Goal: Download file/media

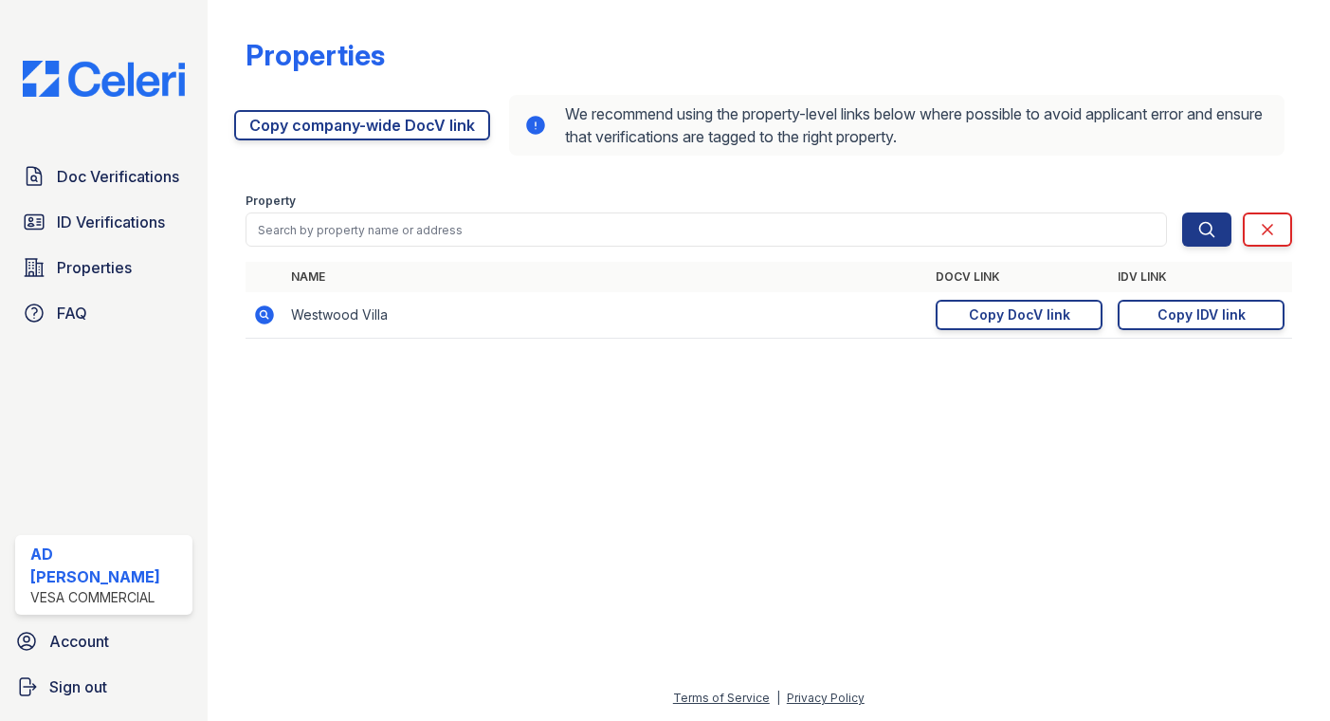
click at [1280, 401] on div at bounding box center [769, 537] width 1062 height 299
click at [101, 277] on span "Properties" at bounding box center [94, 267] width 75 height 23
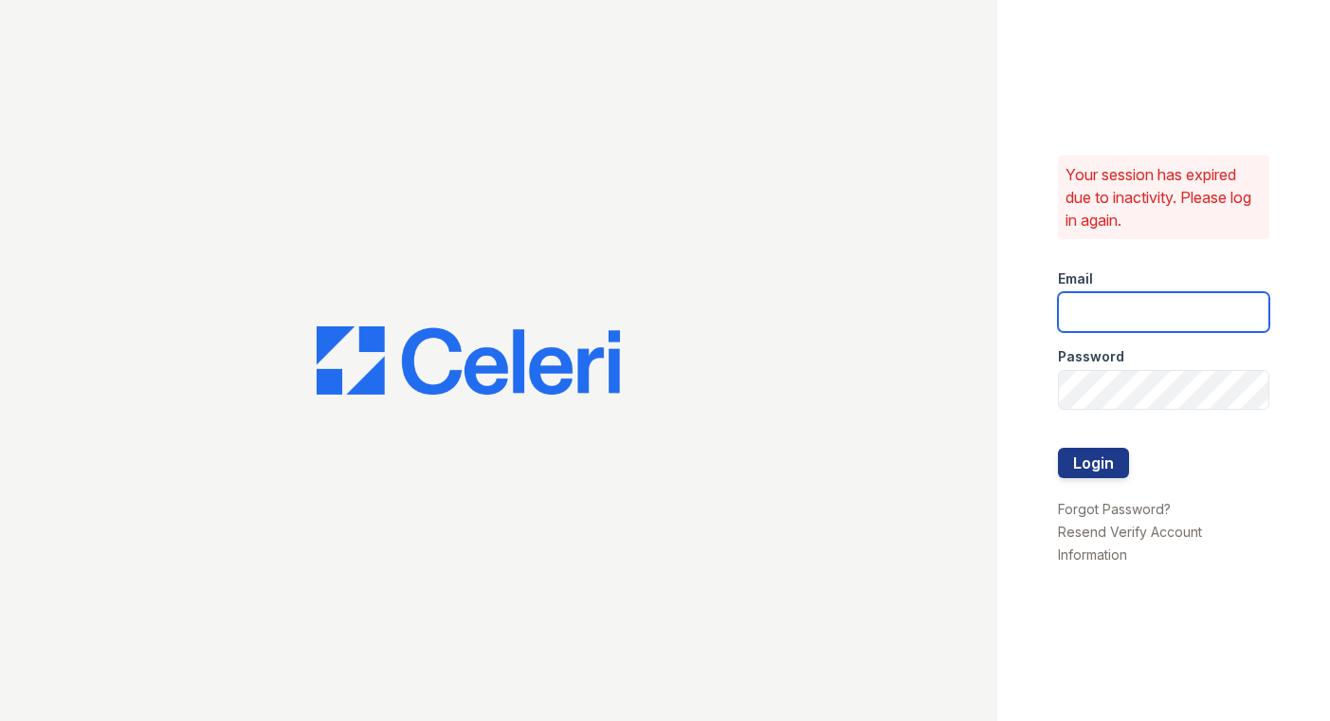
type input "ad@vesacre.com"
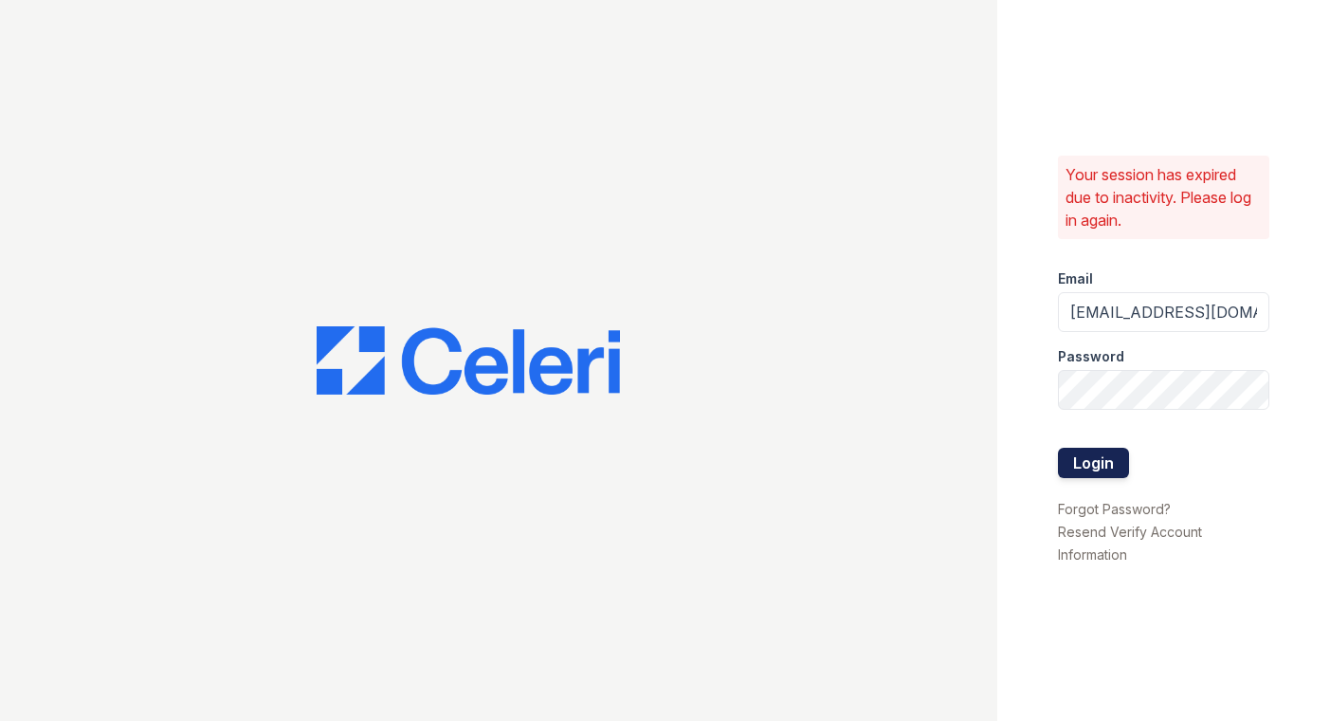
click at [1092, 465] on button "Login" at bounding box center [1093, 463] width 71 height 30
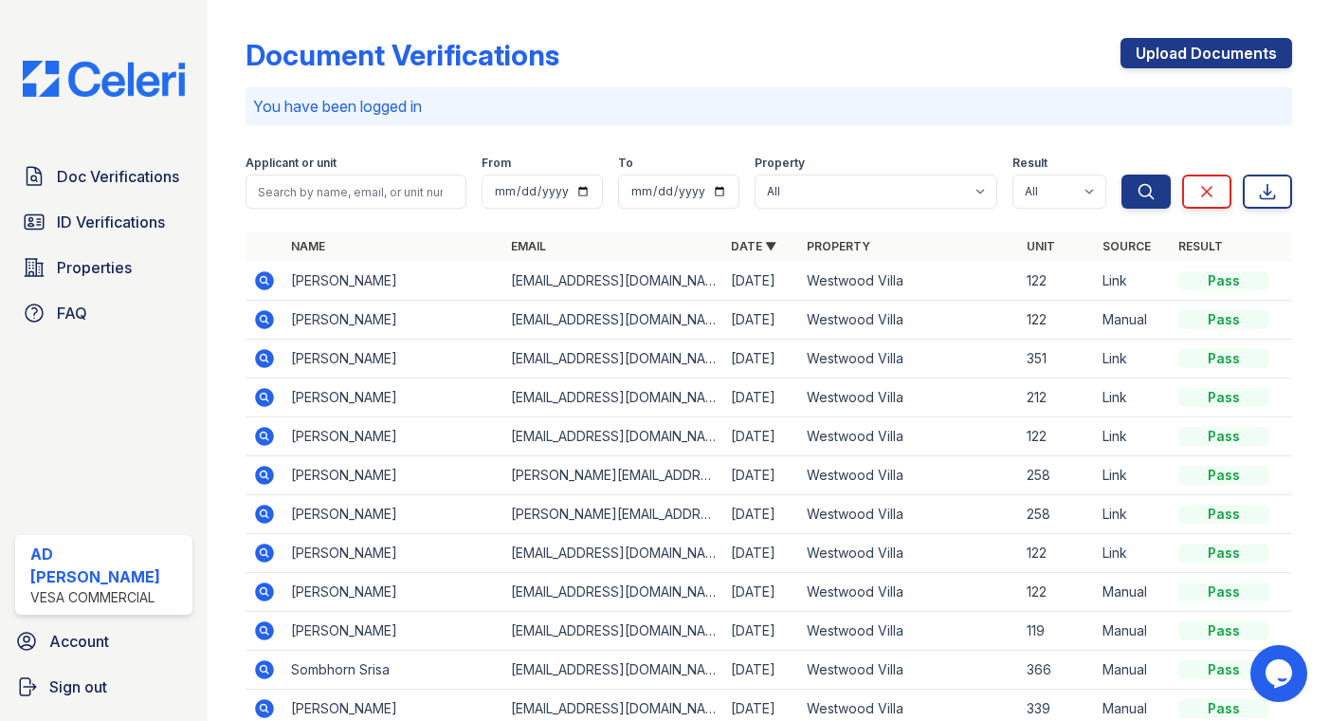
click at [1295, 68] on div "Document Verifications Upload Documents You have been logged in Filter Applican…" at bounding box center [769, 360] width 1123 height 721
click at [263, 279] on icon at bounding box center [263, 279] width 5 height 5
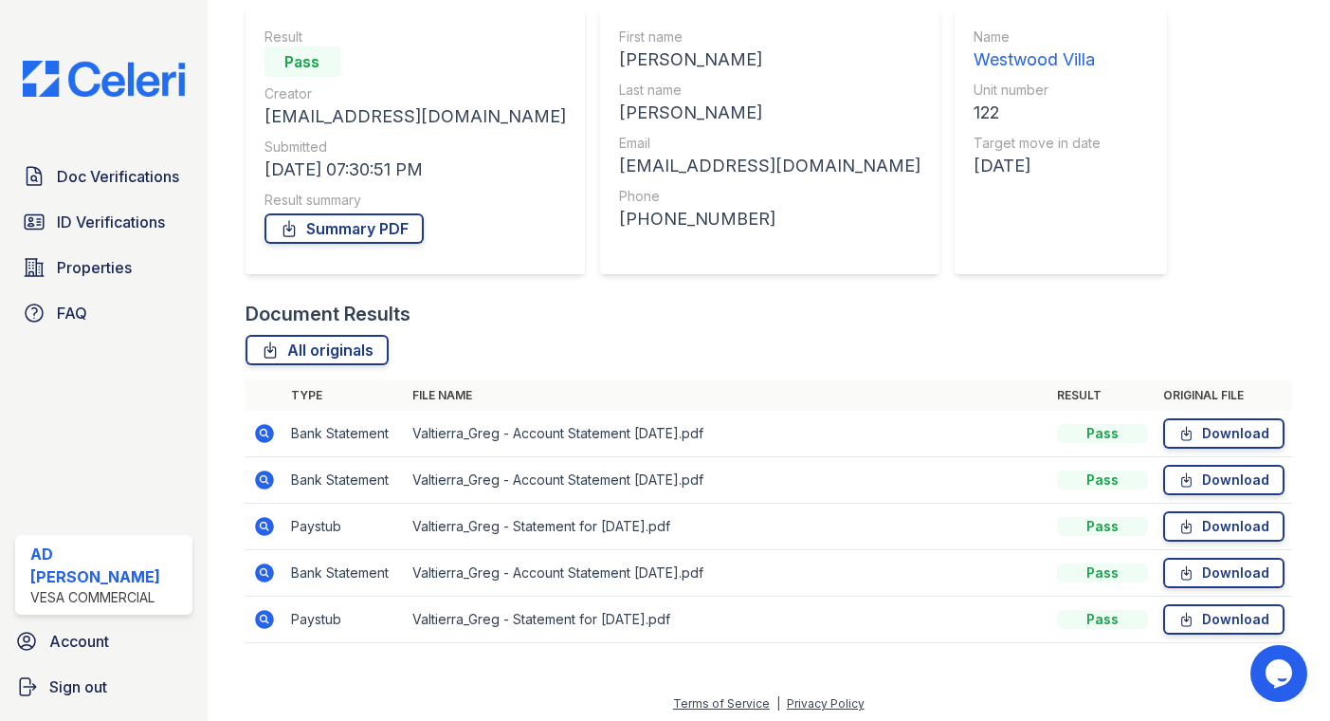
scroll to position [172, 0]
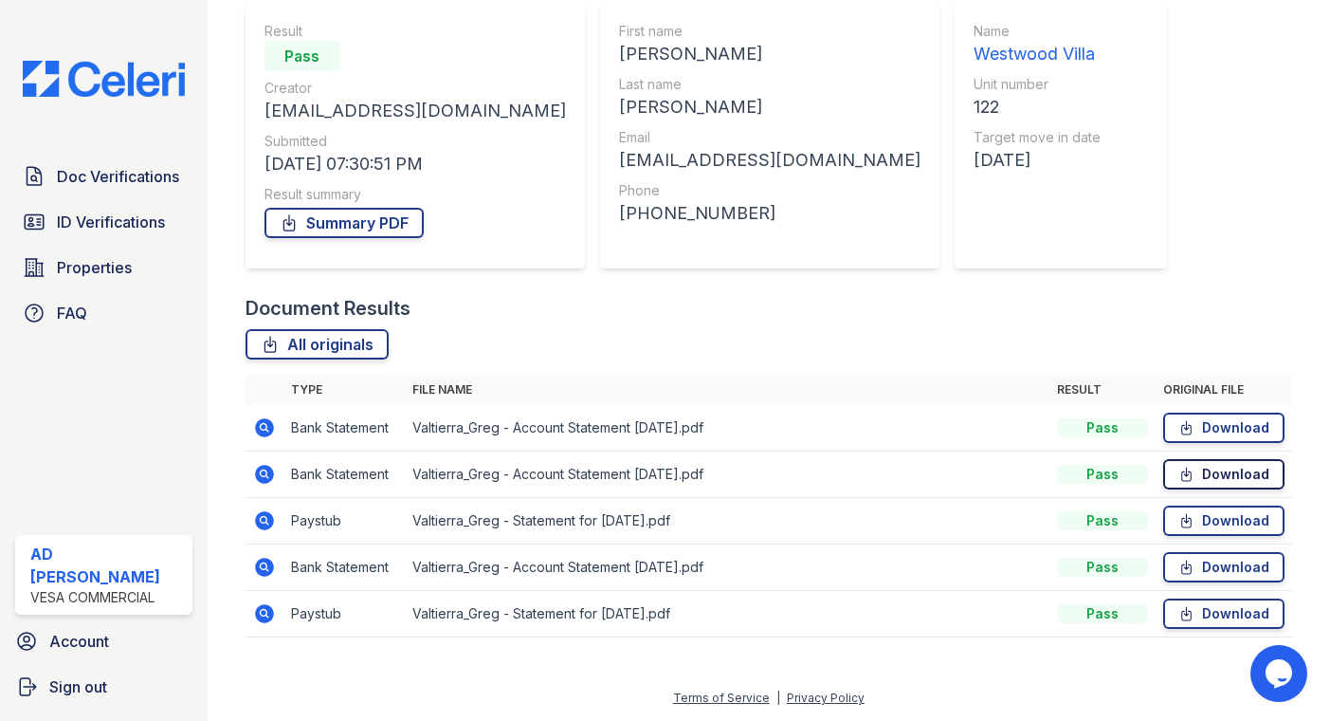
click at [1234, 476] on link "Download" at bounding box center [1223, 474] width 121 height 30
click at [1191, 428] on link "Download" at bounding box center [1223, 427] width 121 height 30
click at [1229, 517] on link "Download" at bounding box center [1223, 520] width 121 height 30
drag, startPoint x: 557, startPoint y: 337, endPoint x: 397, endPoint y: 295, distance: 164.7
click at [557, 337] on div "All originals" at bounding box center [770, 344] width 1048 height 30
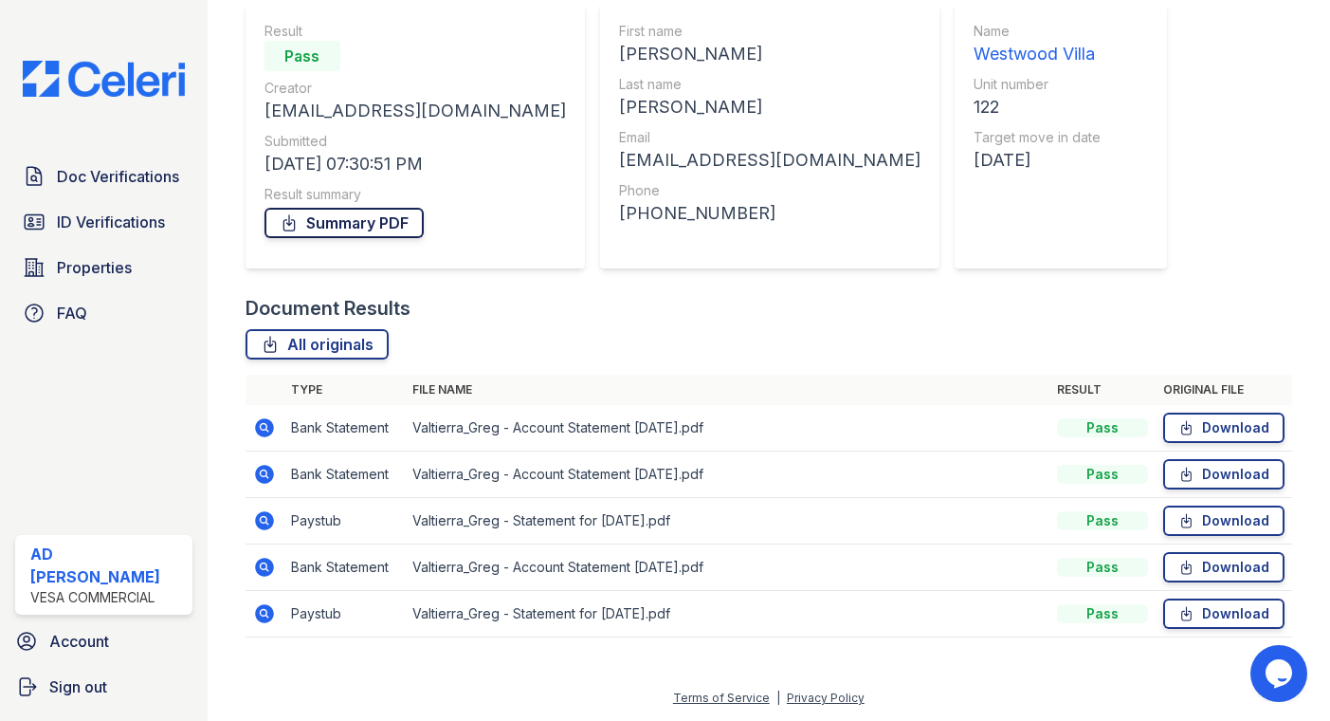
click at [337, 221] on link "Summary PDF" at bounding box center [344, 223] width 159 height 30
click at [1264, 279] on div "Document Verification 198746 All document verifications Verification Result Pas…" at bounding box center [770, 246] width 1048 height 820
click at [1275, 118] on div "Document Verification 198746 All document verifications Verification Result Pas…" at bounding box center [770, 246] width 1048 height 820
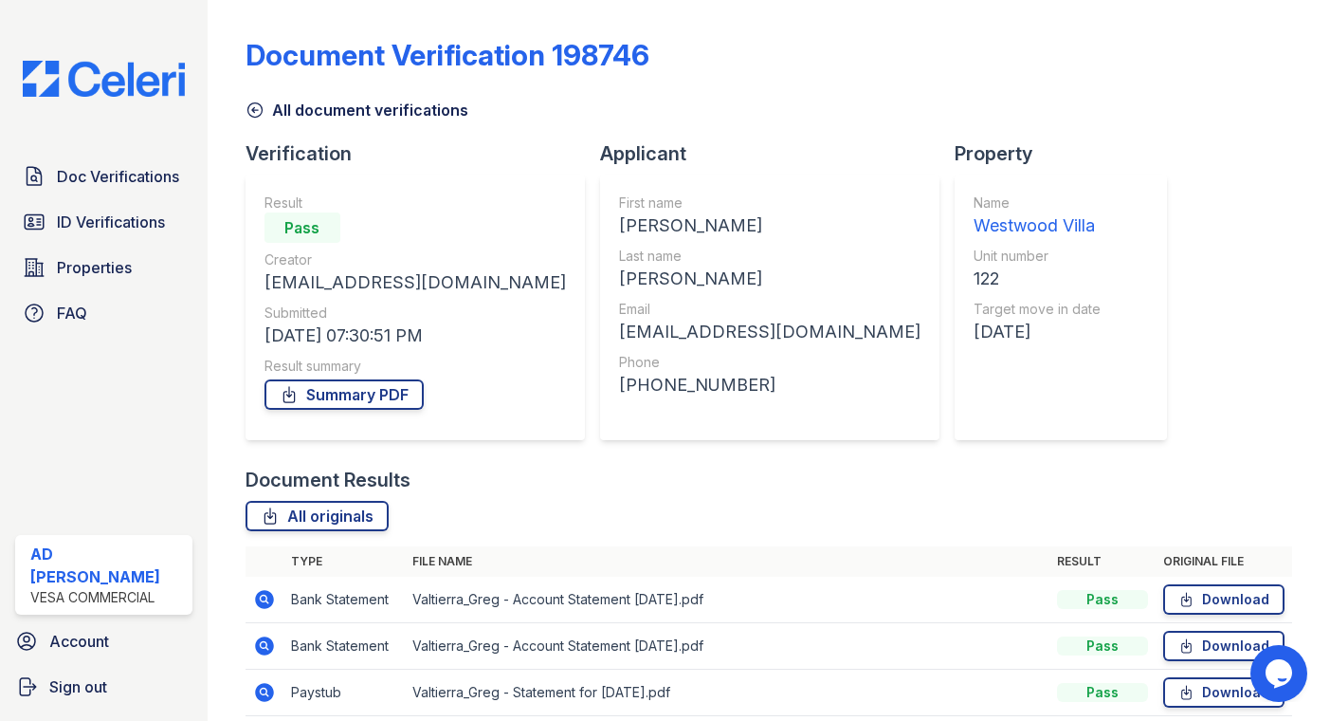
click at [694, 341] on div "Applicant First name [PERSON_NAME] Last name [PERSON_NAME] Email [EMAIL_ADDRESS…" at bounding box center [777, 303] width 355 height 326
click at [688, 338] on div "Applicant First name [PERSON_NAME] Last name [PERSON_NAME] Email [EMAIL_ADDRESS…" at bounding box center [777, 303] width 355 height 326
click at [58, 395] on div "Doc Verifications ID Verifications Properties FAQ AD [GEOGRAPHIC_DATA][PERSON_N…" at bounding box center [104, 360] width 208 height 721
click at [1156, 180] on div "Document Verification 198746 All document verifications Verification Result Pas…" at bounding box center [770, 418] width 1048 height 820
click at [231, 83] on div "Document Verification 198746 All document verifications Verification Result Pas…" at bounding box center [769, 360] width 1123 height 721
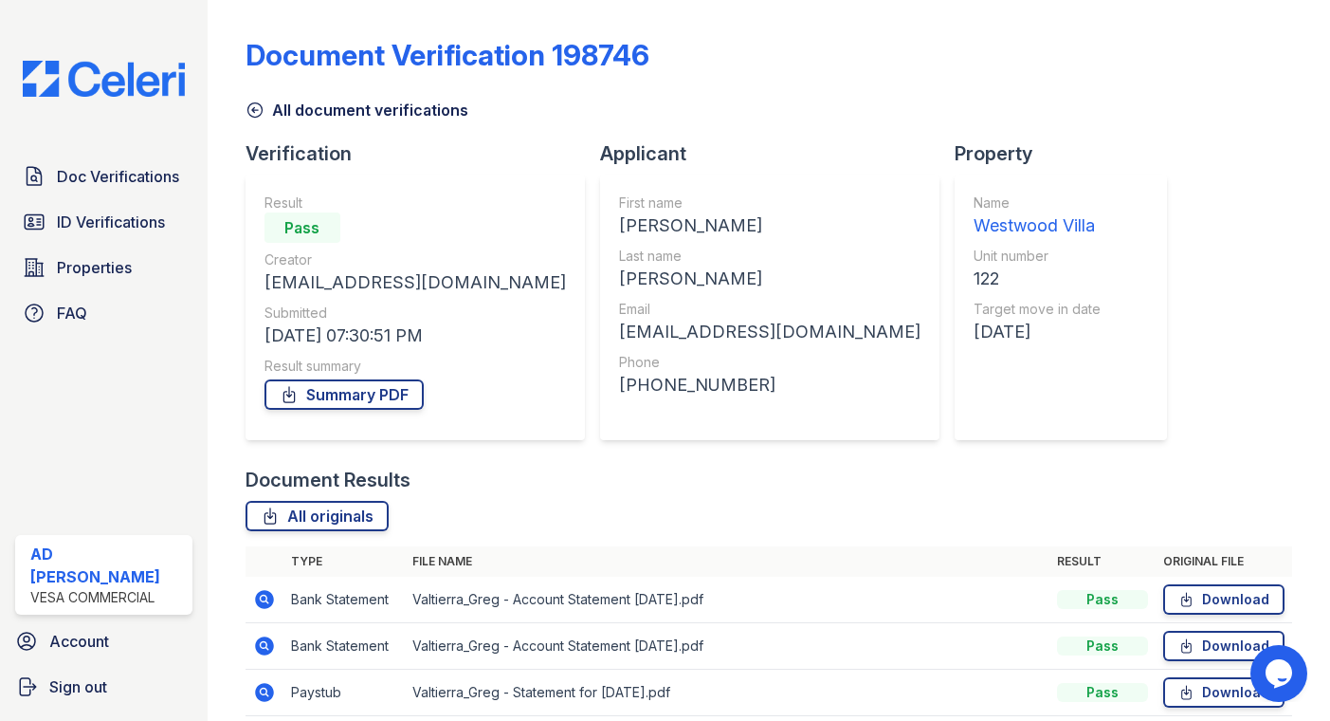
click at [211, 464] on div "Document Verification 198746 All document verifications Verification Result Pas…" at bounding box center [769, 360] width 1123 height 721
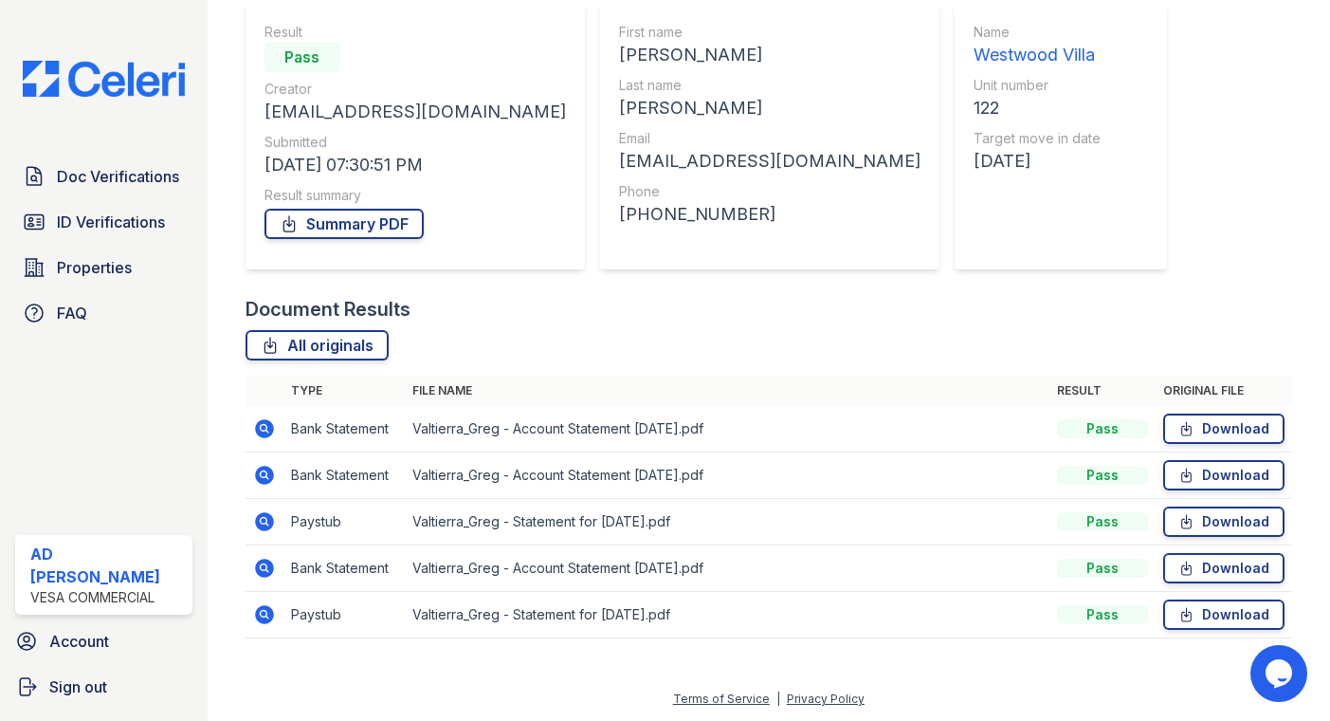
scroll to position [172, 0]
click at [250, 293] on div "Verification Result Pass Creator [EMAIL_ADDRESS][DOMAIN_NAME] Submitted [DATE] …" at bounding box center [423, 132] width 355 height 326
click at [224, 277] on div "Document Verification 198746 All document verifications Verification Result Pas…" at bounding box center [769, 188] width 1123 height 721
